Goal: Navigation & Orientation: Find specific page/section

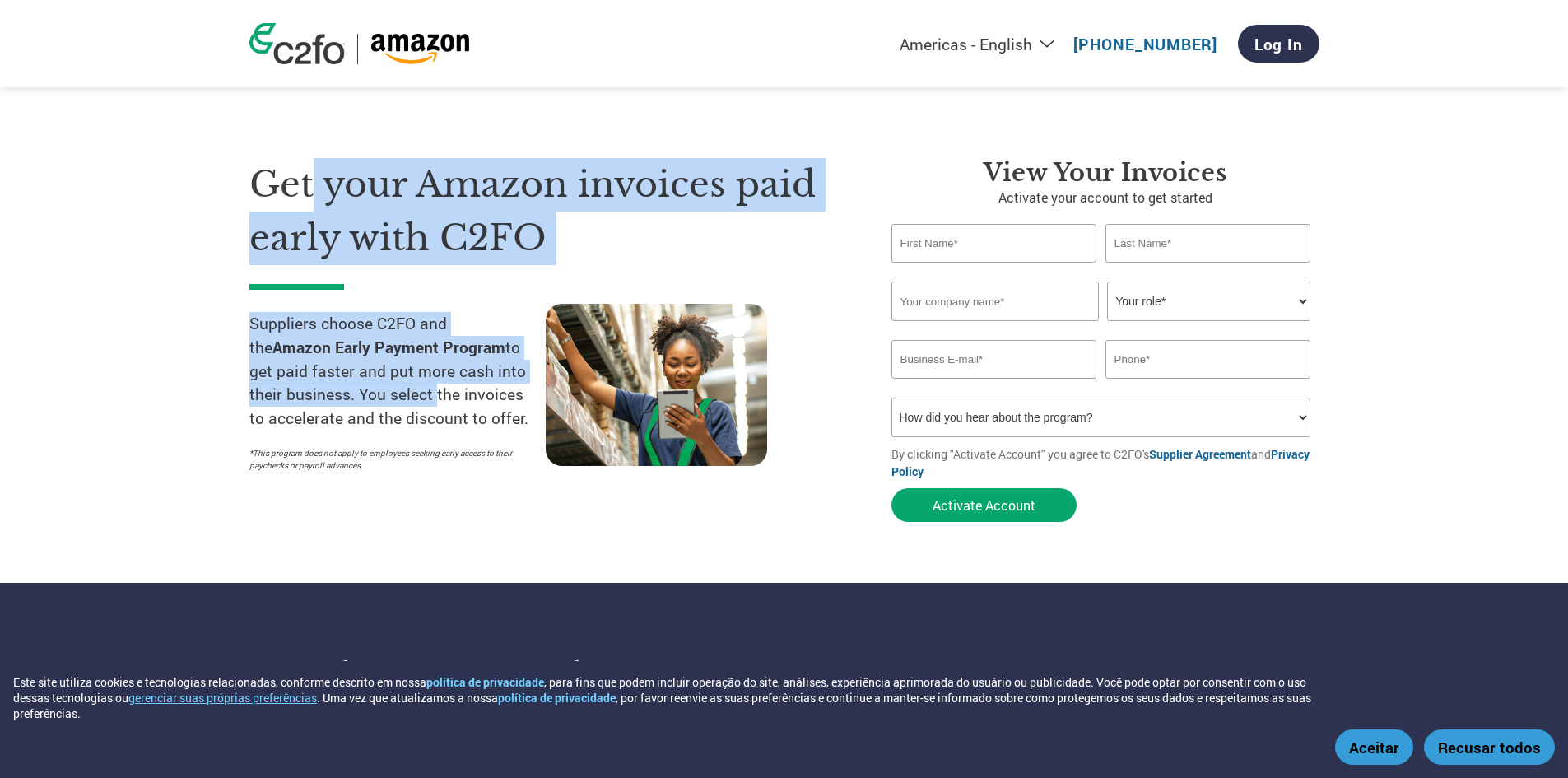
click at [429, 406] on div "Get your Amazon invoices paid early with C2FO Suppliers choose C2FO and the Ama…" at bounding box center [558, 343] width 618 height 372
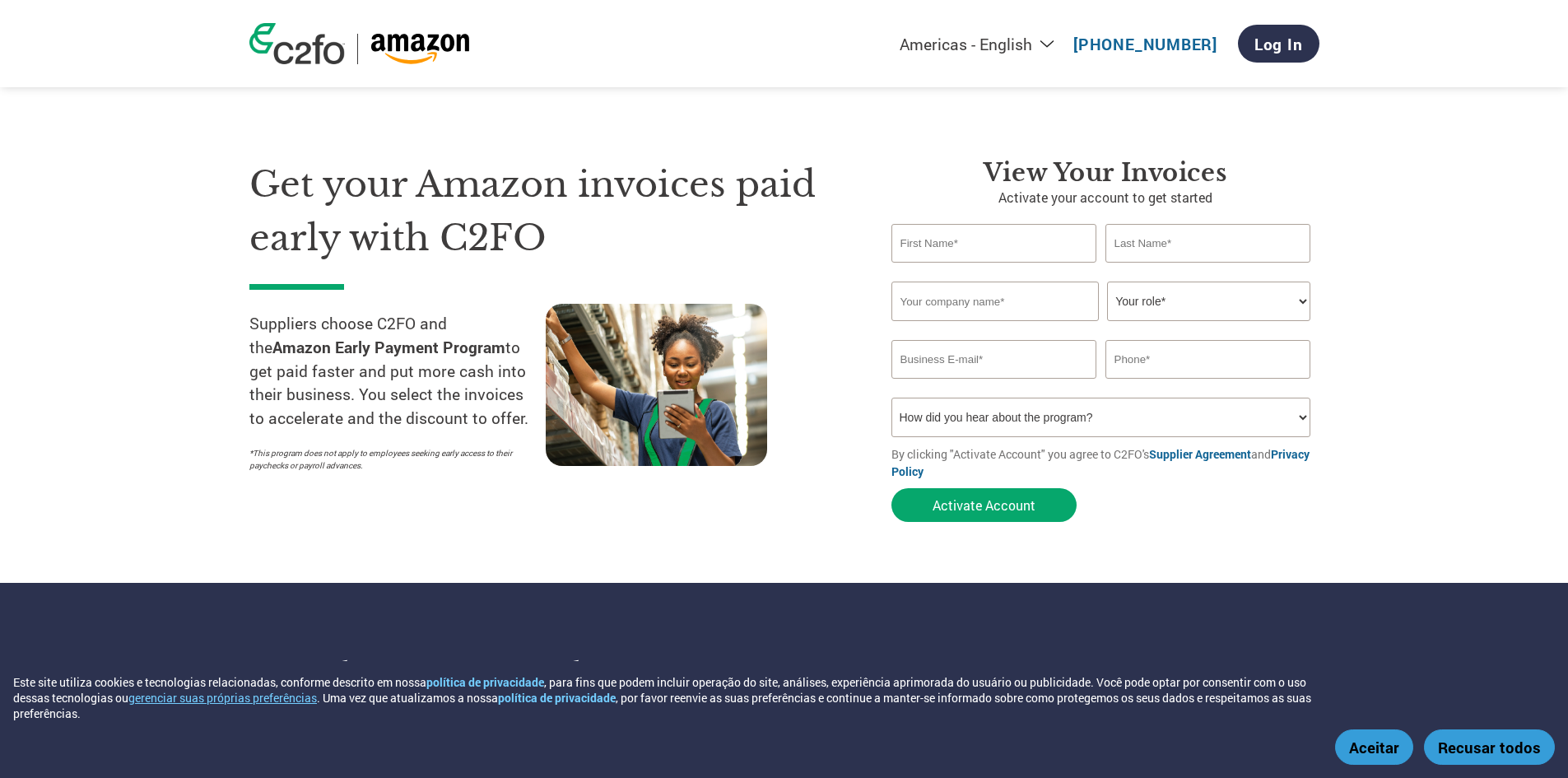
drag, startPoint x: 431, startPoint y: 409, endPoint x: 580, endPoint y: 375, distance: 152.8
click at [432, 409] on p "Suppliers choose C2FO and the Amazon Early Payment Program to get paid faster a…" at bounding box center [398, 371] width 296 height 118
click at [1008, 39] on select "Americas - English Américas - Español [GEOGRAPHIC_DATA] - Português [GEOGRAPHIC…" at bounding box center [874, 44] width 381 height 20
select select "pt"
click at [761, 34] on select "Americas - English Américas - Español [GEOGRAPHIC_DATA] - Português [GEOGRAPHIC…" at bounding box center [874, 44] width 381 height 20
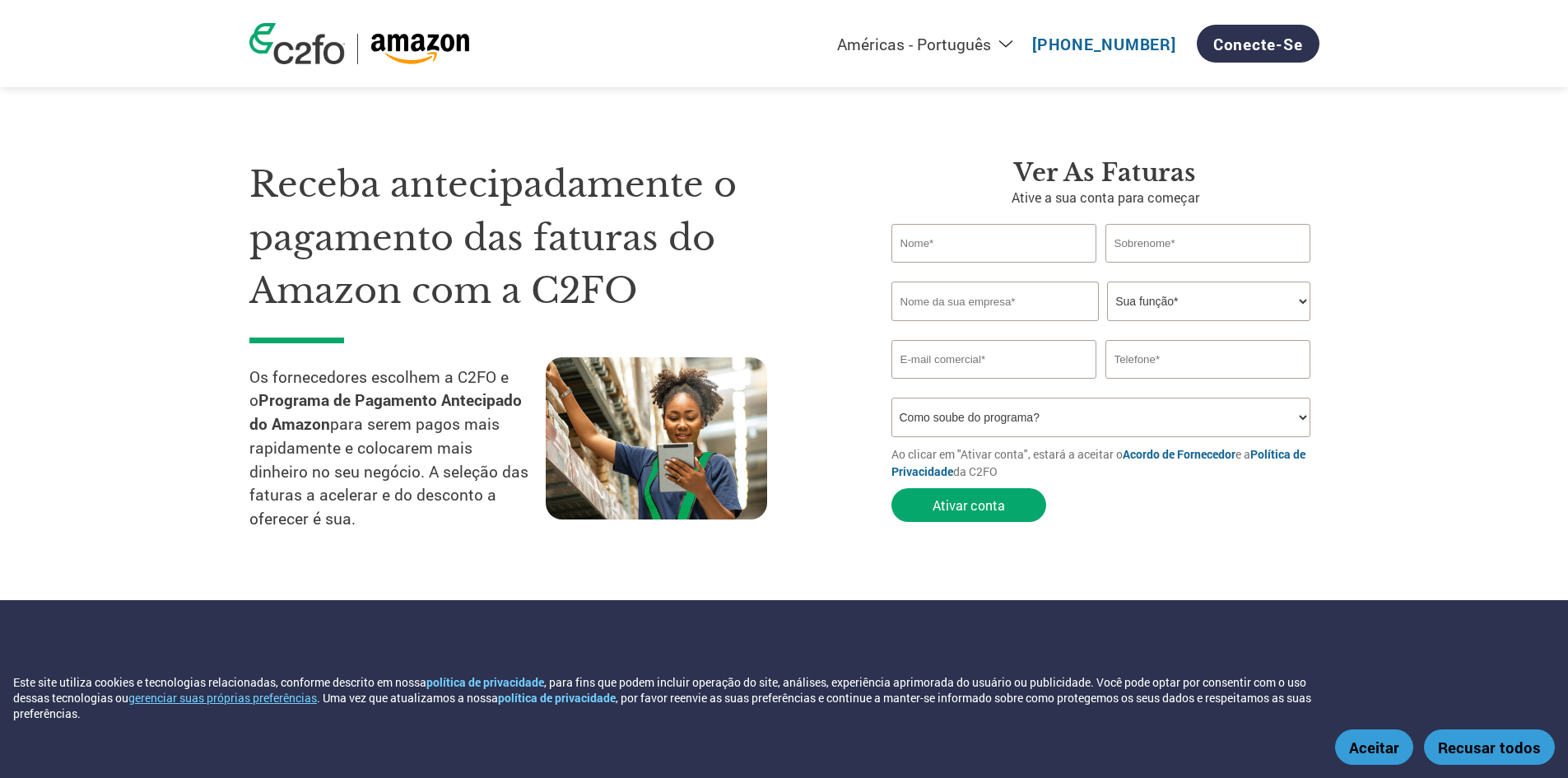
click at [913, 116] on div "Receba antecipadamente o pagamento das faturas do Amazon com a C2FO Os forneced…" at bounding box center [785, 320] width 1070 height 456
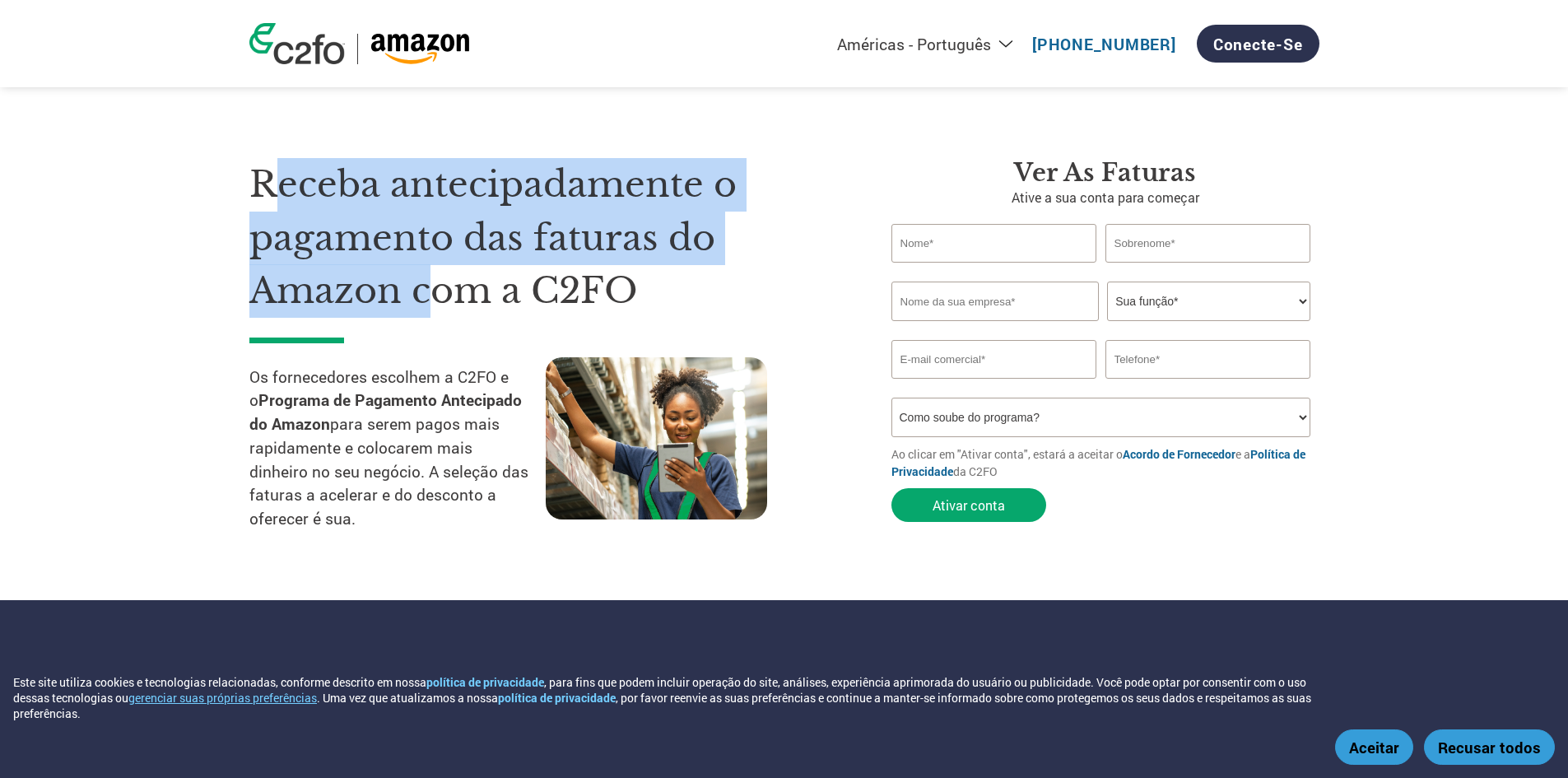
drag, startPoint x: 279, startPoint y: 160, endPoint x: 428, endPoint y: 277, distance: 189.4
click at [428, 277] on h1 "Receba antecipadamente o pagamento das faturas do Amazon com a C2FO" at bounding box center [546, 237] width 593 height 159
click at [437, 272] on h1 "Receba antecipadamente o pagamento das faturas do Amazon com a C2FO" at bounding box center [546, 237] width 593 height 159
